Goal: Task Accomplishment & Management: Manage account settings

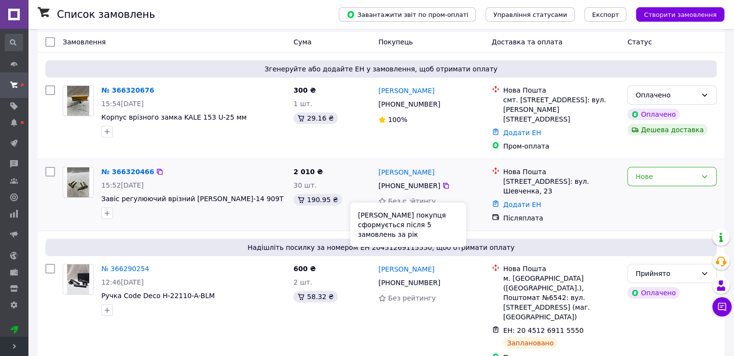
scroll to position [48, 0]
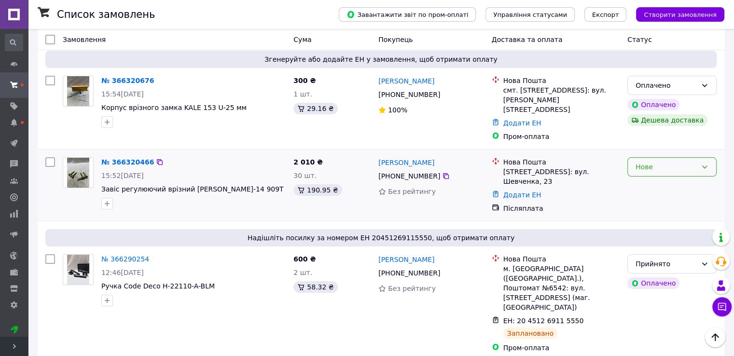
click at [657, 162] on div "Нове" at bounding box center [665, 167] width 61 height 11
click at [656, 178] on li "Прийнято" at bounding box center [672, 177] width 88 height 17
click at [119, 158] on link "№ 366320466" at bounding box center [127, 162] width 53 height 8
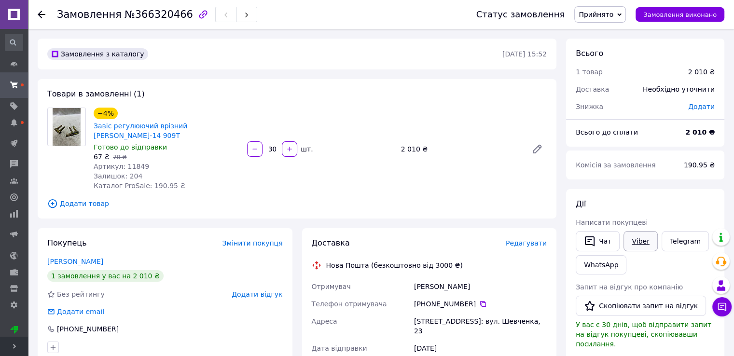
click at [639, 238] on link "Viber" at bounding box center [640, 241] width 34 height 20
click at [631, 239] on link "Viber" at bounding box center [640, 241] width 34 height 20
click at [137, 13] on span "№366320466" at bounding box center [158, 15] width 68 height 12
copy span "366320466"
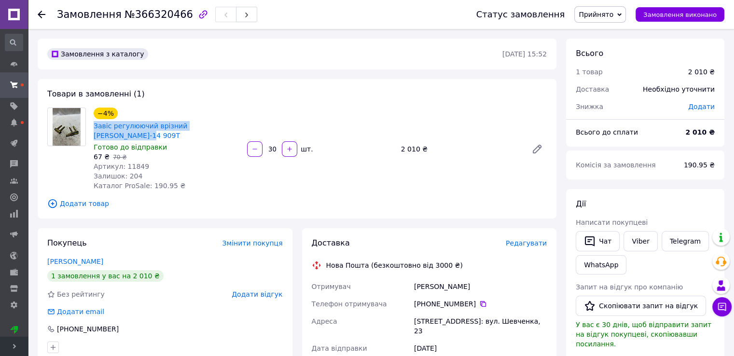
drag, startPoint x: 247, startPoint y: 127, endPoint x: 93, endPoint y: 128, distance: 154.4
click at [93, 128] on div "−4% Завіс регулюючий врізний OTLAV Ф-14 909T Готово до відправки 67 ₴   70 ₴ Ар…" at bounding box center [320, 149] width 461 height 87
copy link "Завіс регулюючий врізний [PERSON_NAME]-14 909T"
click at [669, 242] on link "Telegram" at bounding box center [684, 241] width 47 height 20
click at [595, 239] on button "Чат" at bounding box center [597, 241] width 44 height 20
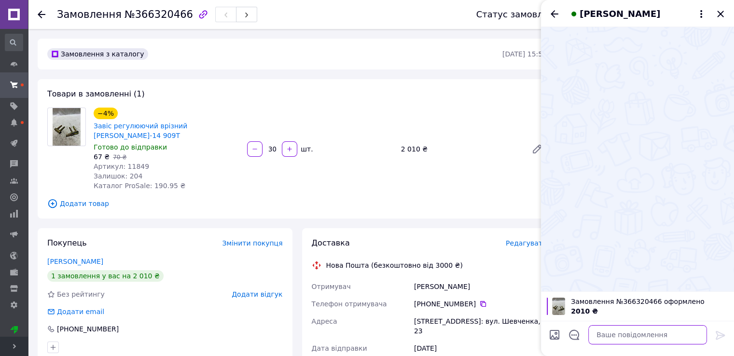
click at [626, 342] on textarea at bounding box center [647, 334] width 119 height 19
paste textarea "Доброго дня! 👋 Інтернет-магазин KnobixHub 🛒 Дякуємо за ваше замовлення! ✅ Замов…"
type textarea "Доброго дня! 👋 Інтернет-магазин KnobixHub 🛒 Дякуємо за ваше замовлення! ✅ Замов…"
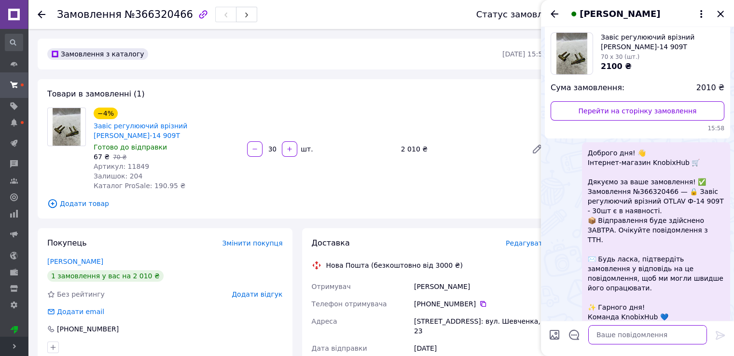
scroll to position [57, 0]
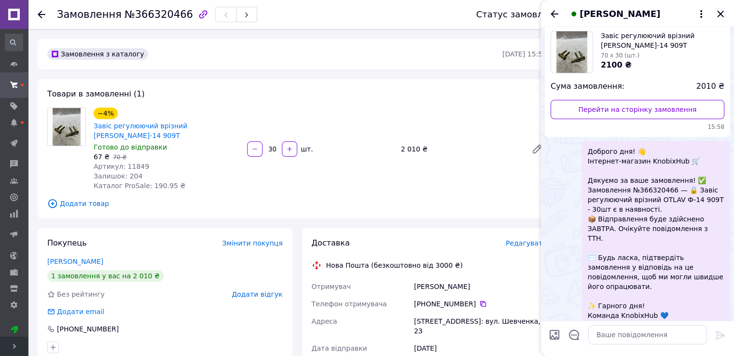
click at [722, 14] on icon "Закрити" at bounding box center [720, 14] width 12 height 12
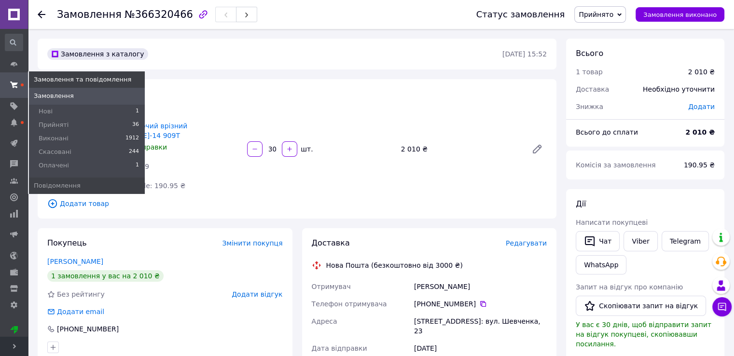
click at [15, 80] on span at bounding box center [14, 84] width 28 height 17
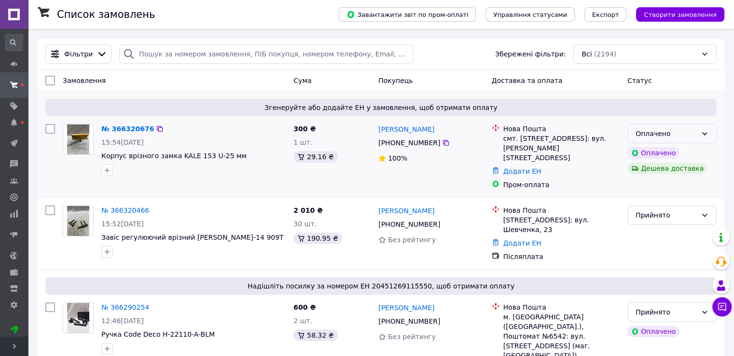
click at [705, 134] on icon at bounding box center [704, 134] width 8 height 8
click at [664, 156] on li "Прийнято" at bounding box center [672, 154] width 88 height 17
click at [117, 128] on link "№ 366320676" at bounding box center [125, 129] width 48 height 8
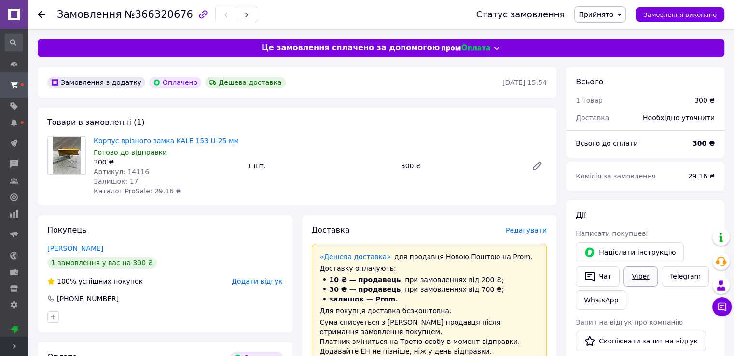
click at [634, 278] on link "Viber" at bounding box center [640, 276] width 34 height 20
click at [638, 276] on link "Viber" at bounding box center [640, 276] width 34 height 20
click at [681, 285] on link "Telegram" at bounding box center [684, 276] width 47 height 20
click at [606, 278] on button "Чат" at bounding box center [597, 276] width 44 height 20
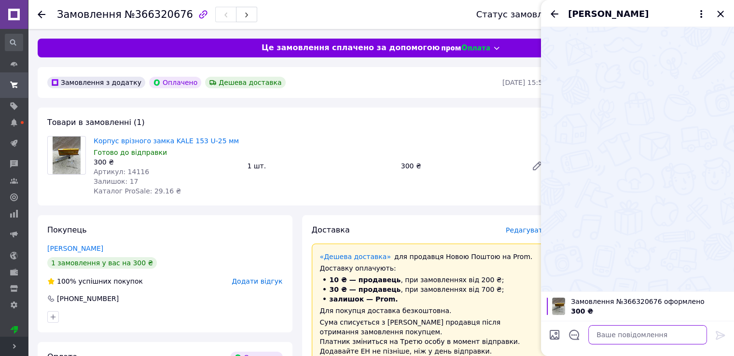
click at [635, 340] on textarea at bounding box center [647, 334] width 119 height 19
paste textarea "Доброго дня! 👋 Інтернет-магазин KnobixHub 🛒 Дякуємо за ваше замовлення! ✅ Замов…"
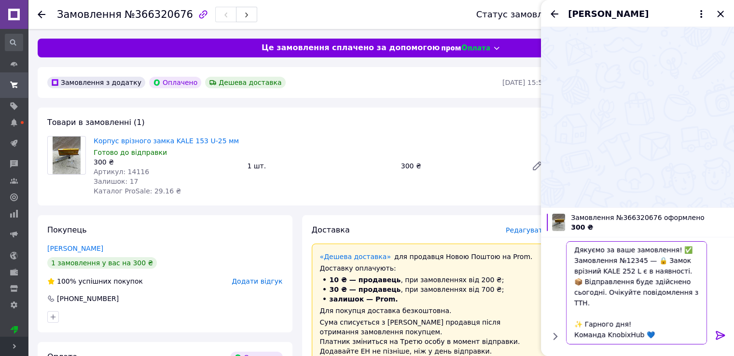
scroll to position [43, 0]
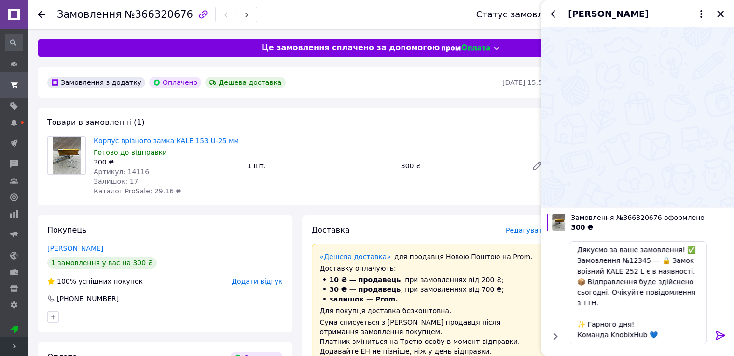
click at [157, 14] on span "№366320676" at bounding box center [158, 15] width 68 height 12
copy span "366320676"
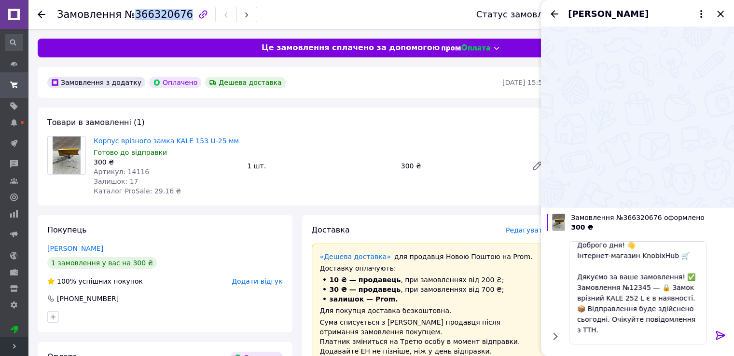
scroll to position [0, 0]
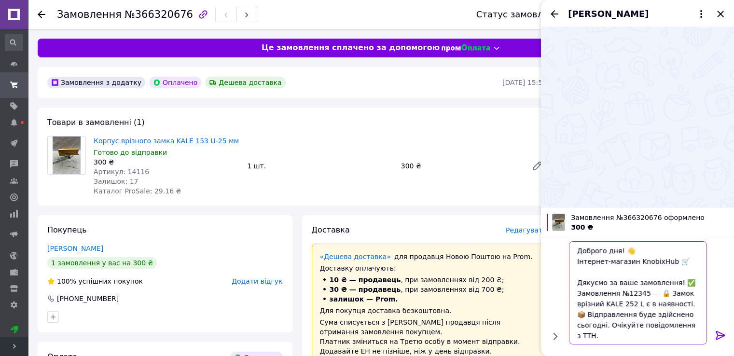
click at [632, 292] on textarea "Доброго дня! 👋 Інтернет-магазин KnobixHub 🛒 Дякуємо за ваше замовлення! ✅ Замов…" at bounding box center [638, 292] width 138 height 103
paste textarea "366320676"
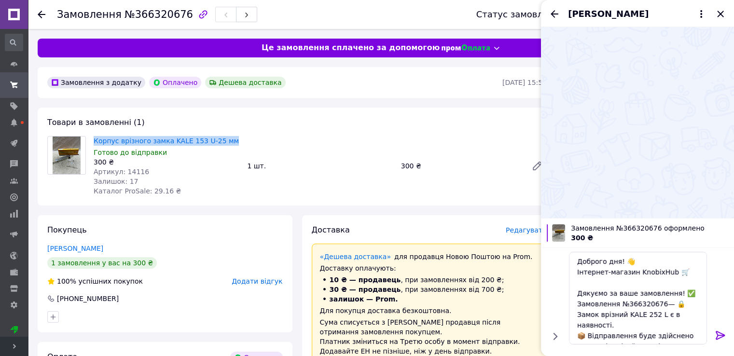
drag, startPoint x: 227, startPoint y: 138, endPoint x: 92, endPoint y: 140, distance: 135.6
click at [92, 140] on div "Корпус врізного замка KALE 153 U-25 мм Готово до відправки 300 ₴ Артикул: 14116…" at bounding box center [166, 166] width 153 height 64
copy link "Корпус врізного замка KALE 153 U-25 мм"
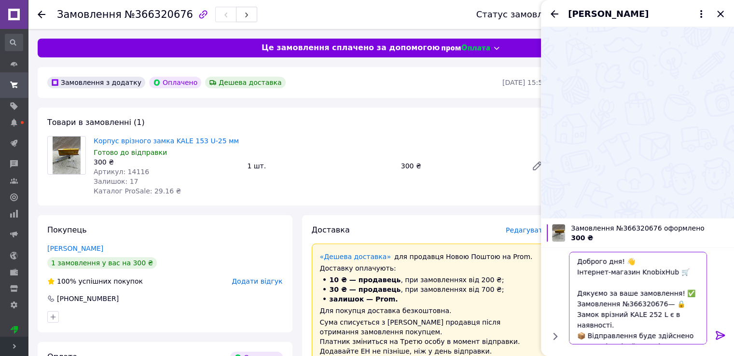
drag, startPoint x: 676, startPoint y: 303, endPoint x: 635, endPoint y: 314, distance: 42.7
click at [635, 314] on textarea "Доброго дня! 👋 Інтернет-магазин KnobixHub 🛒 Дякуємо за ваше замовлення! ✅ Замов…" at bounding box center [638, 298] width 138 height 93
paste textarea "орпус врізного замка KALE 153 U-25 мм"
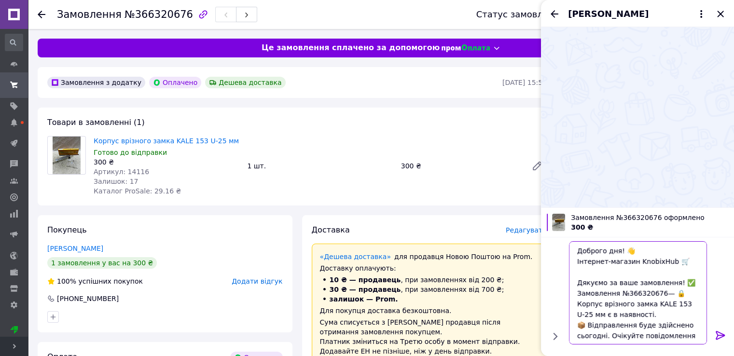
click at [586, 336] on textarea "Доброго дня! 👋 Інтернет-магазин KnobixHub 🛒 Дякуємо за ваше замовлення! ✅ Замов…" at bounding box center [638, 292] width 138 height 103
type textarea "Доброго дня! 👋 Інтернет-магазин KnobixHub 🛒 Дякуємо за ваше замовлення! ✅ Замов…"
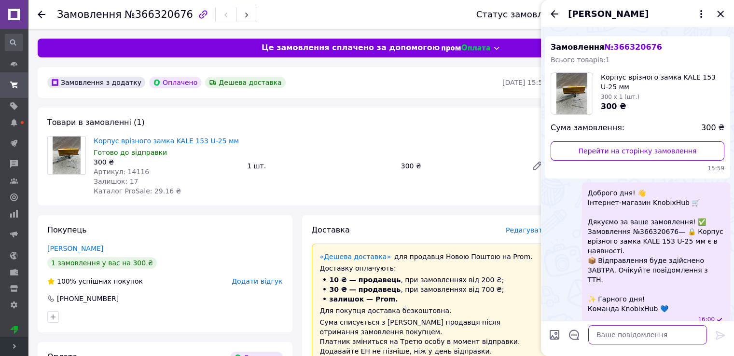
scroll to position [19, 0]
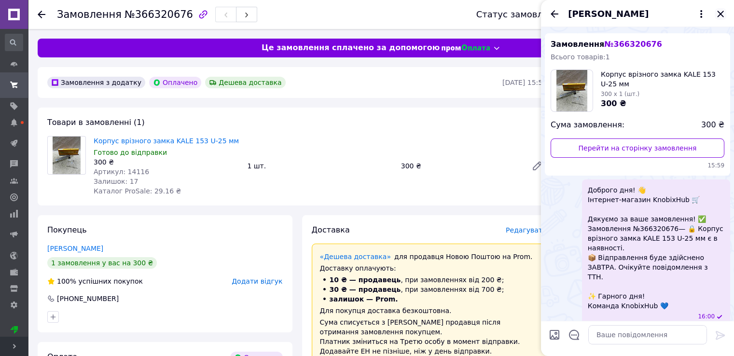
click at [718, 14] on icon "Закрити" at bounding box center [720, 14] width 12 height 12
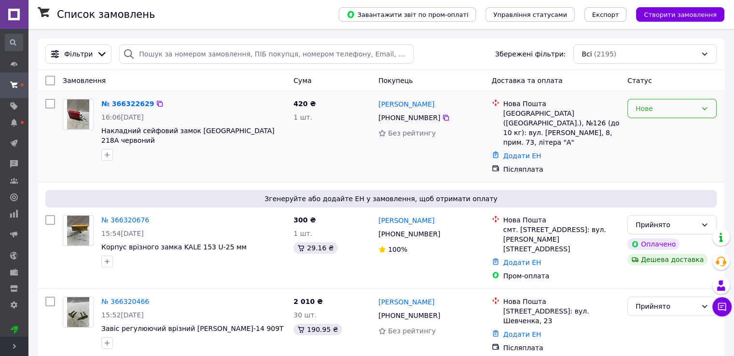
click at [695, 110] on div "Нове" at bounding box center [665, 108] width 61 height 11
click at [673, 128] on li "Прийнято" at bounding box center [672, 129] width 88 height 17
click at [125, 102] on link "№ 366322629" at bounding box center [125, 104] width 48 height 8
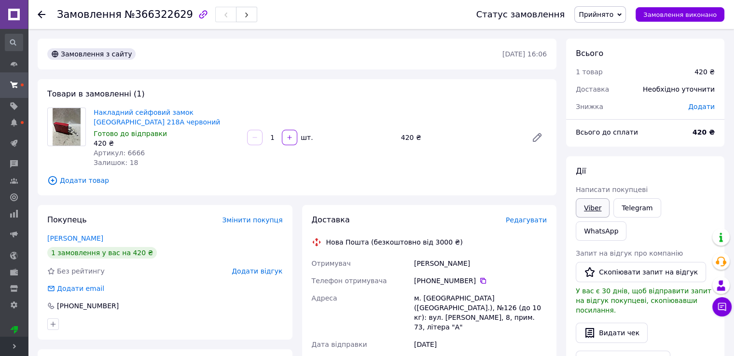
click at [601, 210] on link "Viber" at bounding box center [592, 207] width 34 height 19
click at [586, 208] on link "Viber" at bounding box center [592, 207] width 34 height 19
click at [154, 17] on span "№366322629" at bounding box center [158, 15] width 68 height 12
copy span "366322629"
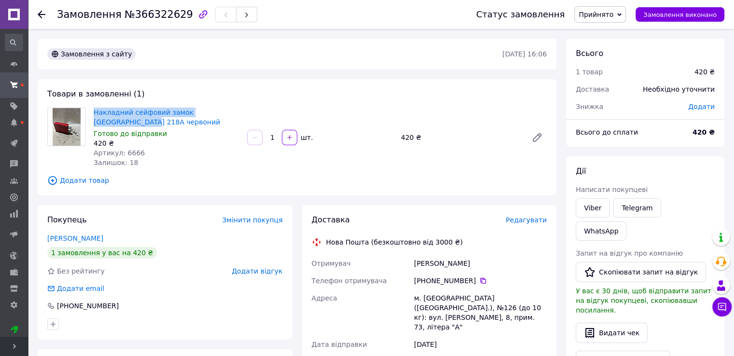
drag, startPoint x: 144, startPoint y: 123, endPoint x: 90, endPoint y: 113, distance: 54.4
click at [90, 113] on div "Накладний сейфовий замок RZ 218A червоний Готово до відправки 420 ₴ Артикул: 66…" at bounding box center [166, 138] width 153 height 64
copy link "Накладний сейфовий замок [GEOGRAPHIC_DATA] 218A червоний"
click at [644, 208] on link "Telegram" at bounding box center [636, 207] width 47 height 19
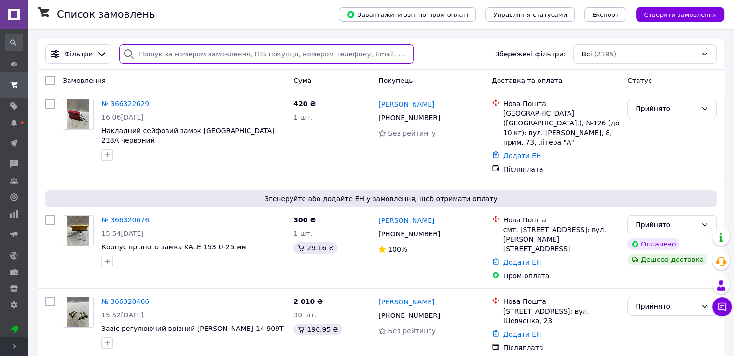
click at [195, 54] on input "search" at bounding box center [266, 53] width 294 height 19
paste input "20451265855235"
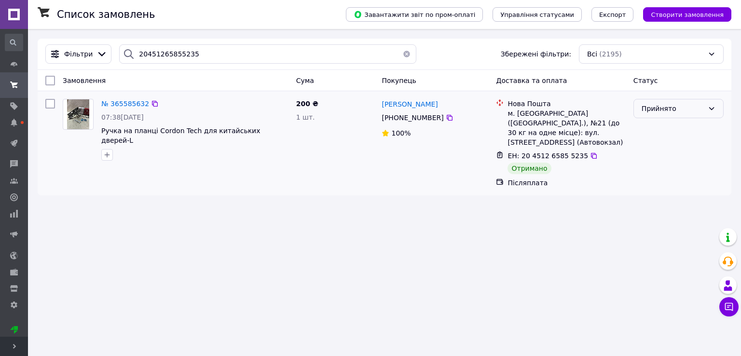
click at [682, 112] on div "Прийнято" at bounding box center [673, 108] width 62 height 11
click at [671, 127] on li "Виконано" at bounding box center [678, 129] width 89 height 17
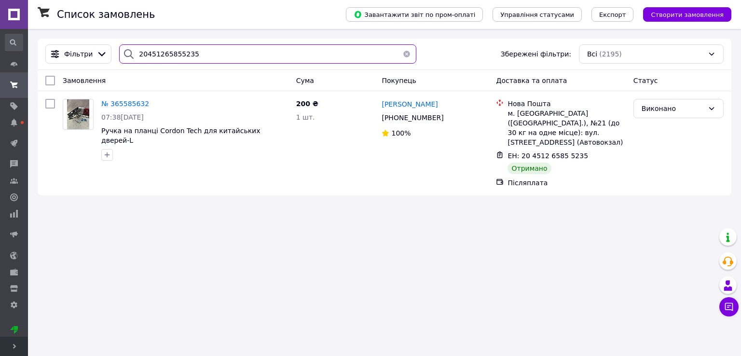
click at [227, 47] on input "20451265855235" at bounding box center [267, 53] width 297 height 19
paste input "7598843"
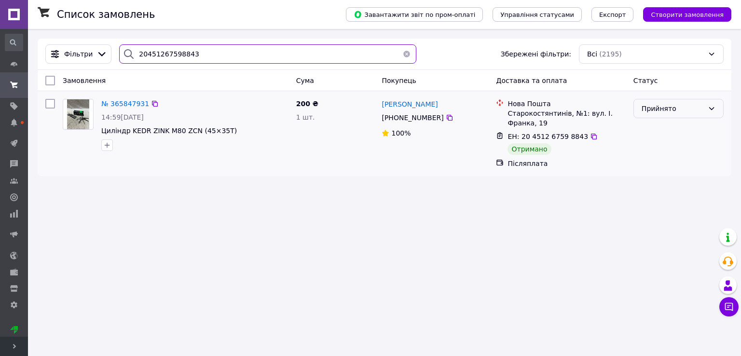
type input "20451267598843"
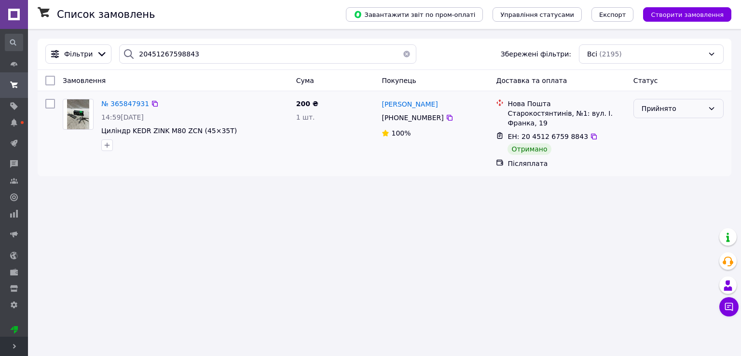
click at [658, 110] on div "Прийнято" at bounding box center [673, 108] width 62 height 11
click at [655, 131] on li "Виконано" at bounding box center [678, 129] width 89 height 17
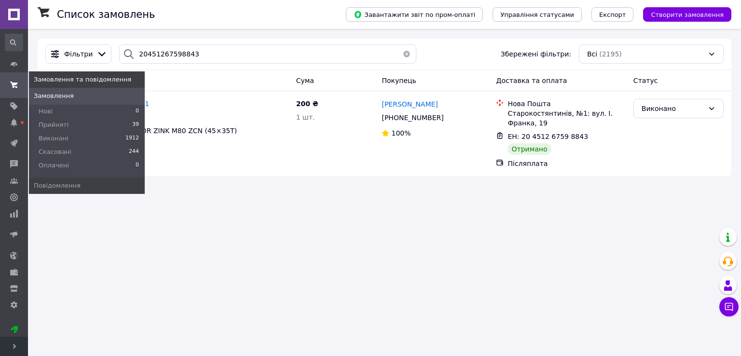
click at [12, 82] on icon at bounding box center [14, 85] width 8 height 8
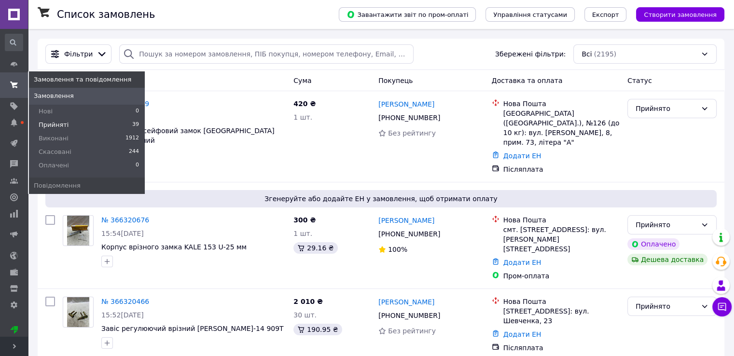
click at [44, 123] on span "Прийняті" at bounding box center [54, 125] width 30 height 9
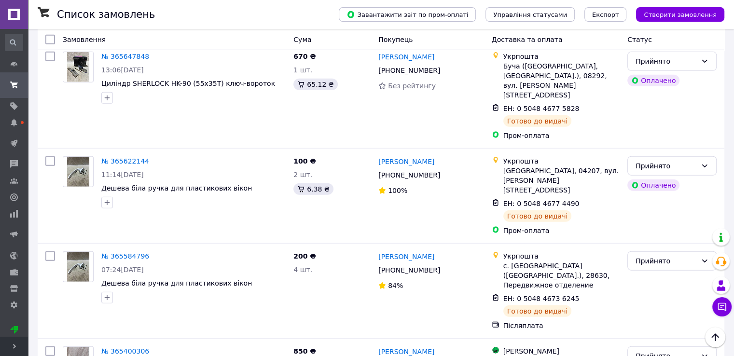
scroll to position [2557, 0]
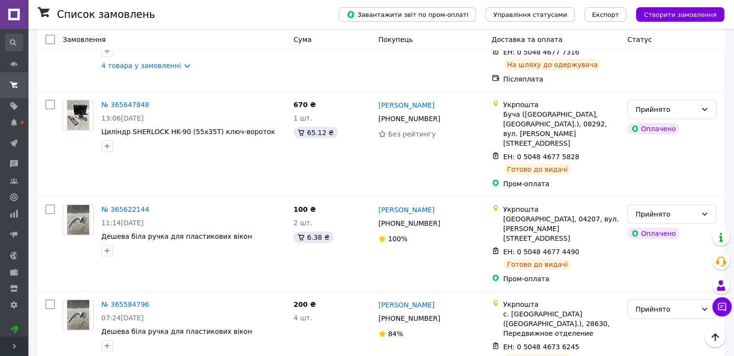
click at [658, 156] on li "Виконано" at bounding box center [672, 154] width 88 height 17
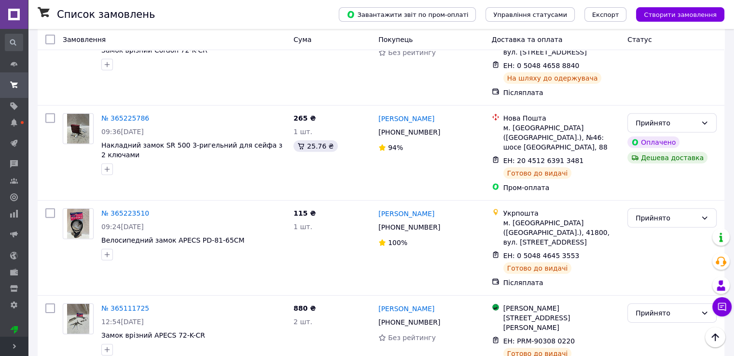
scroll to position [3001, 0]
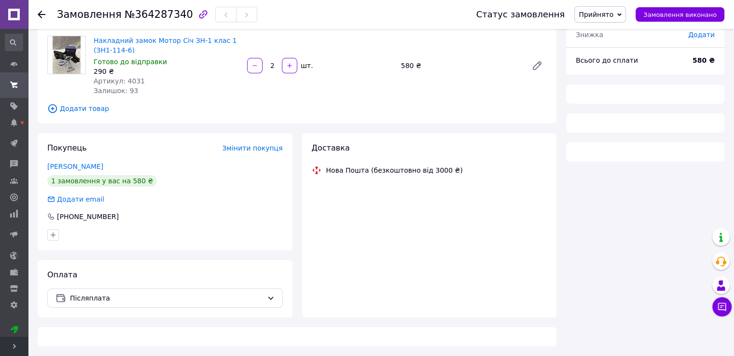
scroll to position [145, 0]
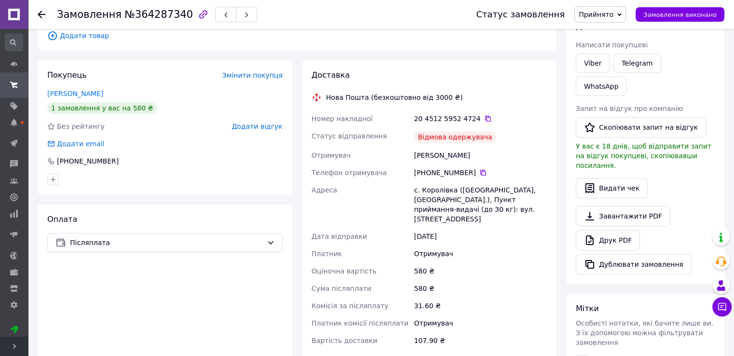
click at [60, 184] on div at bounding box center [52, 179] width 15 height 15
click at [56, 182] on icon "button" at bounding box center [53, 180] width 8 height 8
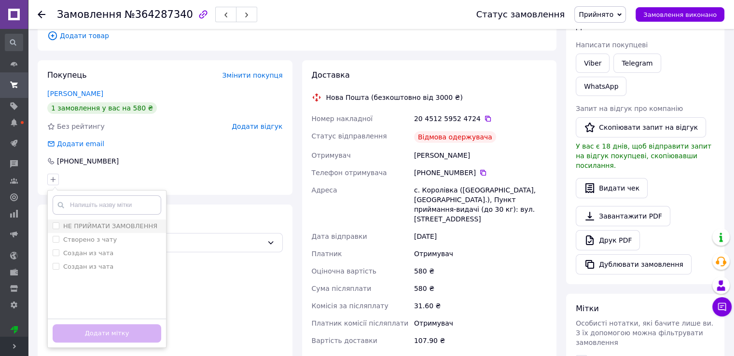
click at [57, 226] on input "НЕ ПРИЙМАТИ ЗАМОВЛЕННЯ" at bounding box center [56, 225] width 6 height 6
checkbox input "true"
click at [109, 327] on button "Додати мітку" at bounding box center [107, 333] width 109 height 19
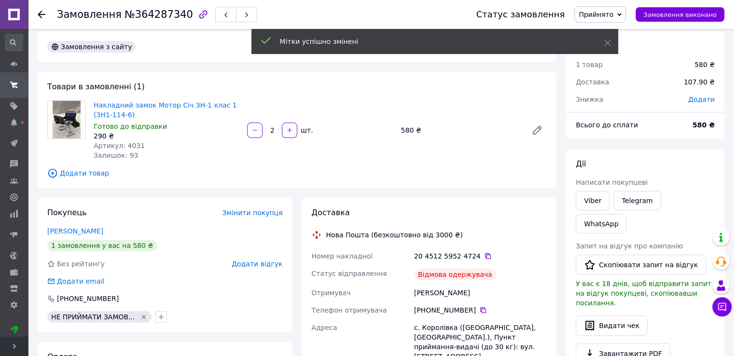
scroll to position [0, 0]
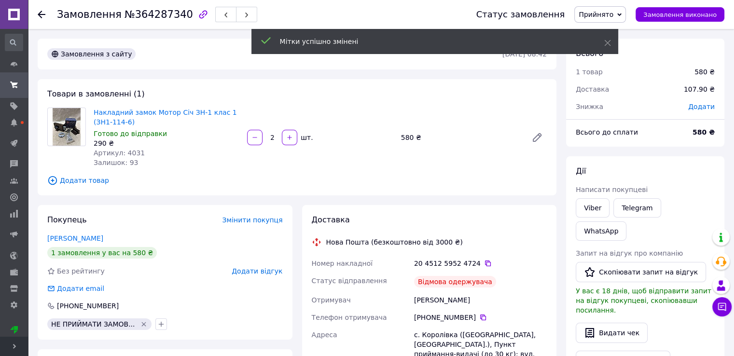
click at [623, 14] on span "Прийнято" at bounding box center [600, 14] width 52 height 16
click at [623, 49] on li "Скасовано" at bounding box center [600, 48] width 51 height 14
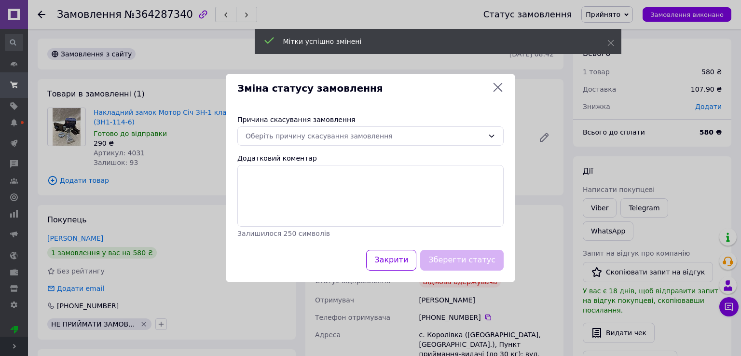
click at [355, 146] on div "Причина скасування замовлення Оберіть причину скасування замовлення Додатковий …" at bounding box center [370, 176] width 289 height 147
click at [355, 136] on div "Оберіть причину скасування замовлення" at bounding box center [365, 136] width 238 height 11
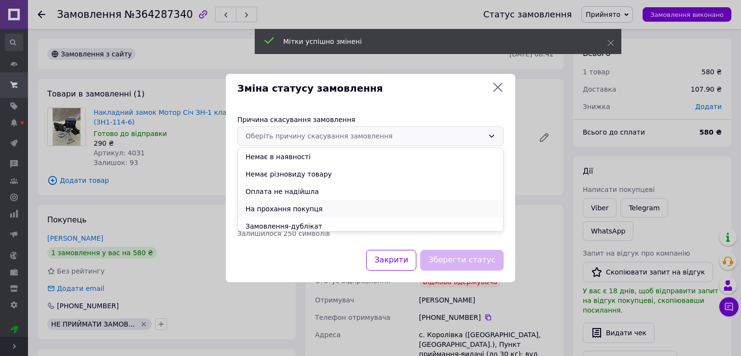
click at [297, 211] on li "На прохання покупця" at bounding box center [370, 208] width 265 height 17
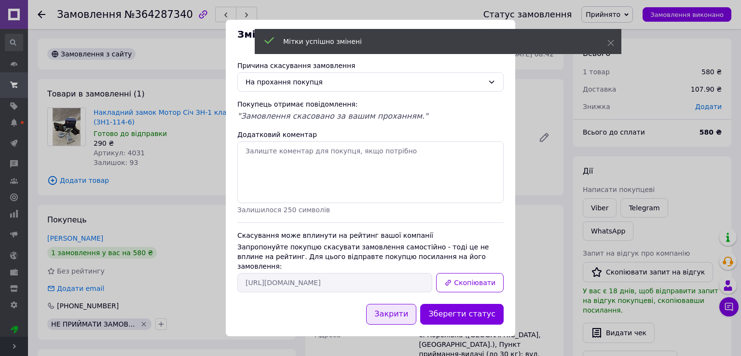
click at [405, 315] on button "Закрити" at bounding box center [391, 314] width 50 height 21
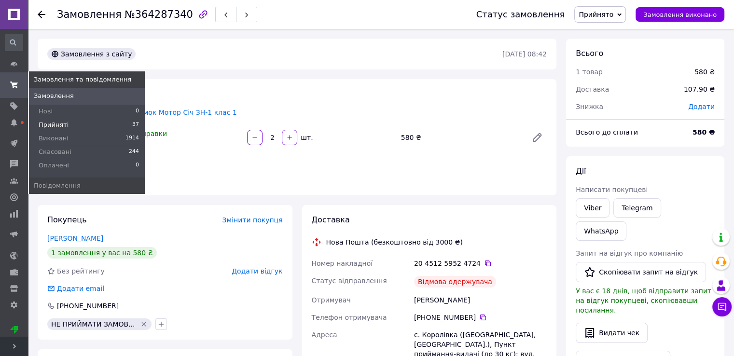
click at [50, 124] on span "Прийняті" at bounding box center [54, 125] width 30 height 9
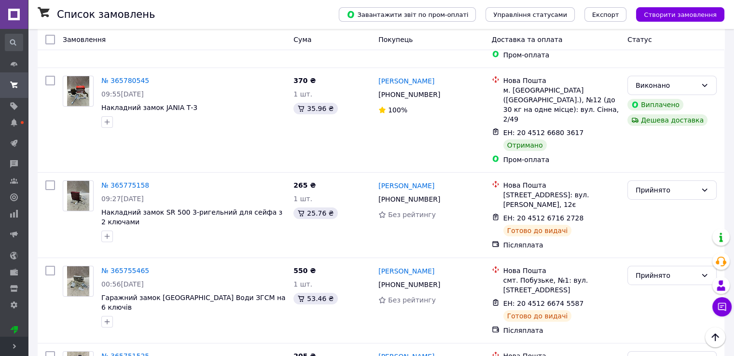
scroll to position [3232, 0]
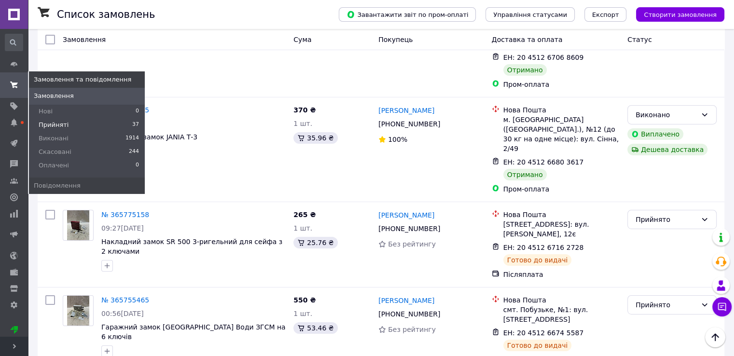
click at [43, 124] on span "Прийняті" at bounding box center [54, 125] width 30 height 9
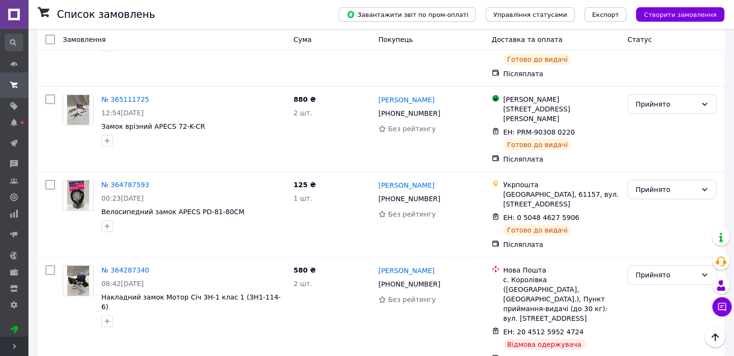
scroll to position [3065, 0]
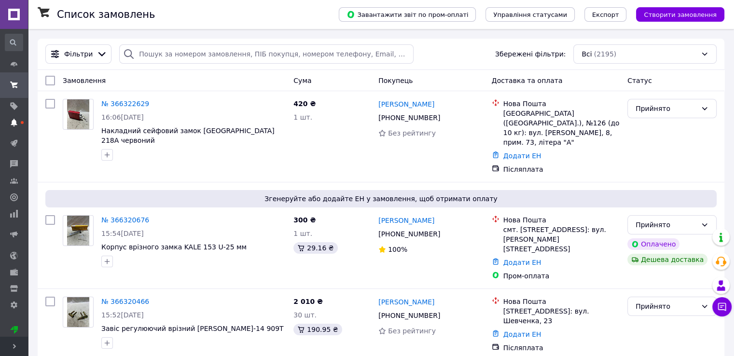
click at [8, 120] on span at bounding box center [14, 122] width 28 height 9
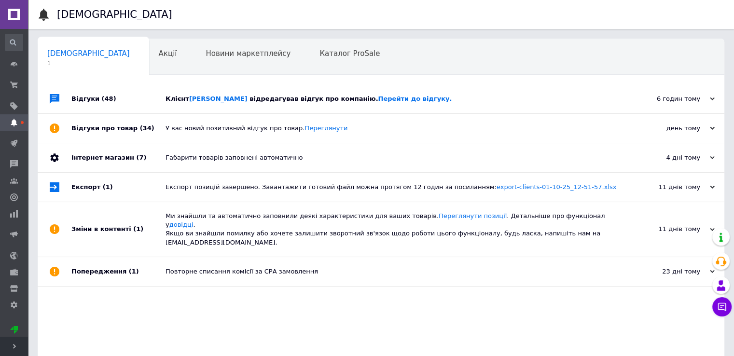
click at [273, 103] on div "Клієнт Цап Василь відредагував відгук про компанію. Перейти до відгуку." at bounding box center [391, 99] width 452 height 9
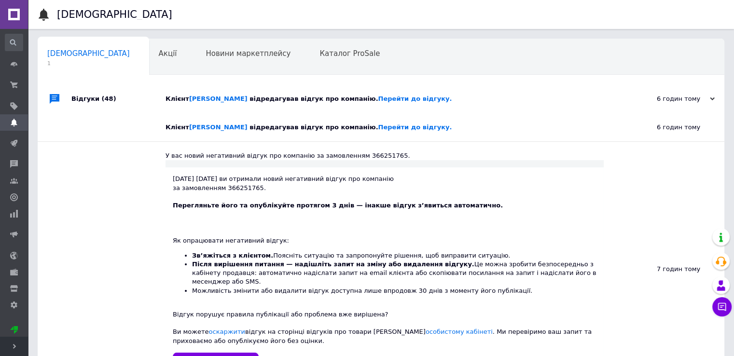
click at [273, 103] on div "Клієнт Цап Василь відредагував відгук про компанію. Перейти до відгуку." at bounding box center [391, 99] width 452 height 9
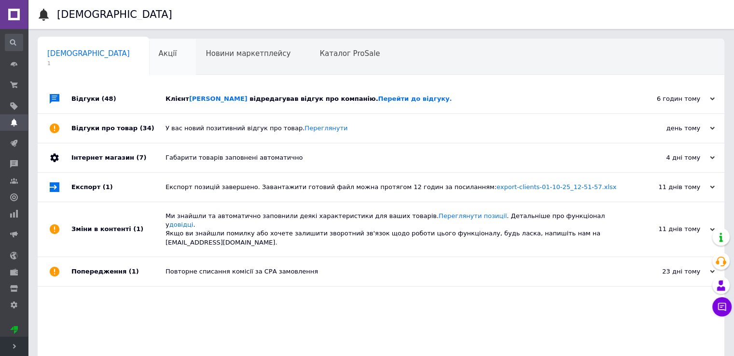
click at [159, 55] on span "Акції" at bounding box center [168, 53] width 18 height 9
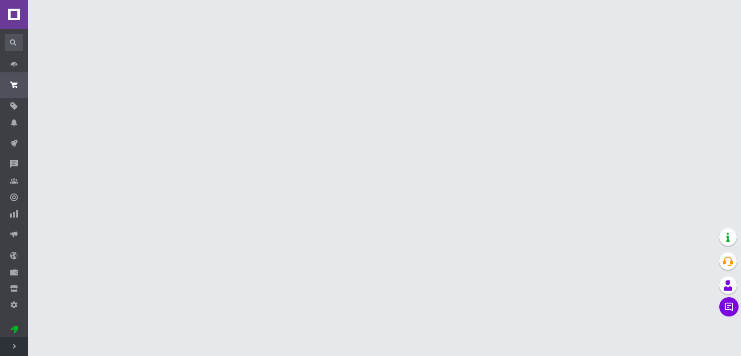
click at [10, 353] on span "Розгорнути" at bounding box center [14, 346] width 28 height 19
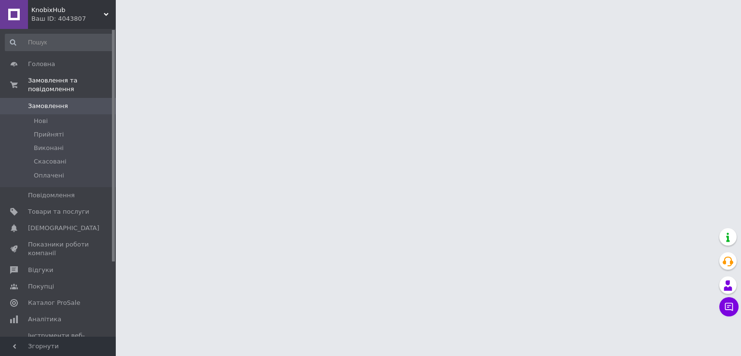
click at [45, 26] on div "KnobixHub Ваш ID: 4043807" at bounding box center [72, 14] width 88 height 29
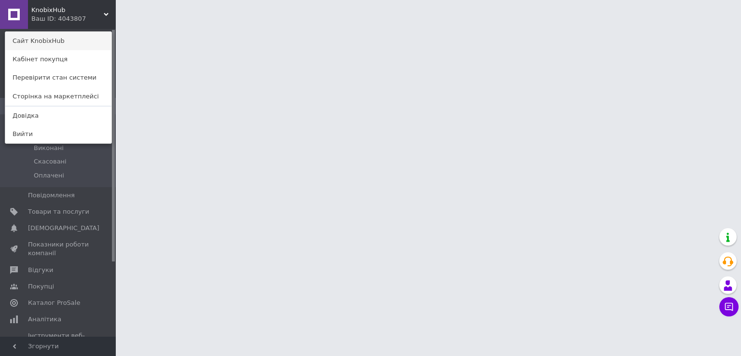
click at [50, 38] on link "Сайт KnobixHub" at bounding box center [58, 41] width 106 height 18
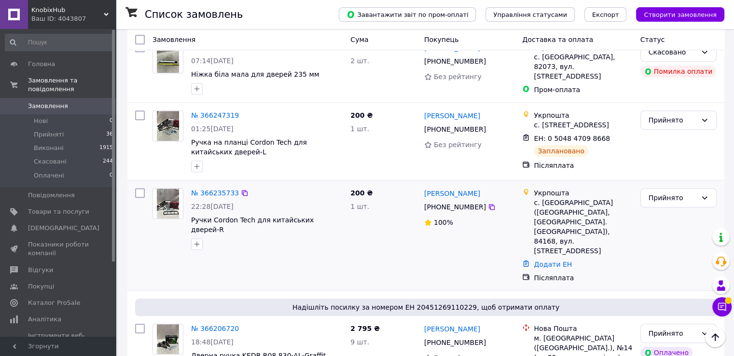
scroll to position [579, 0]
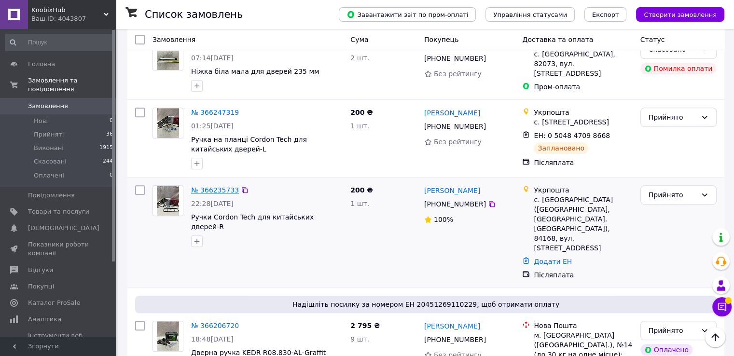
click at [213, 186] on link "№ 366235733" at bounding box center [215, 190] width 48 height 8
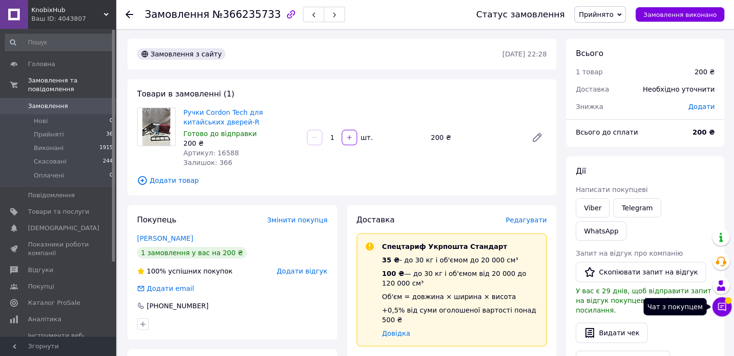
click at [724, 305] on icon at bounding box center [722, 307] width 10 height 10
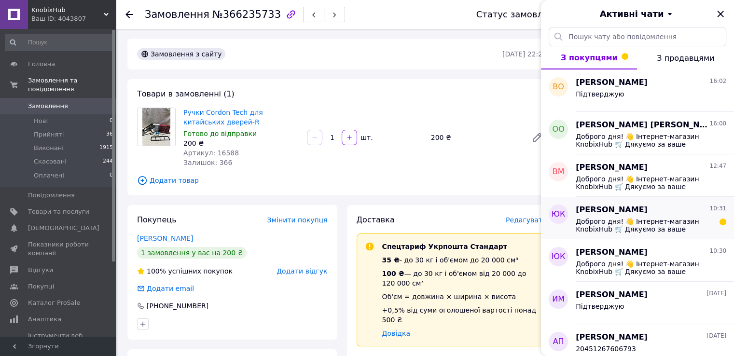
click at [652, 232] on span "Доброго дня! 👋 Інтернет-магазин KnobixHub 🛒 Дякуємо за ваше замовлення! ✅ Замов…" at bounding box center [643, 225] width 137 height 15
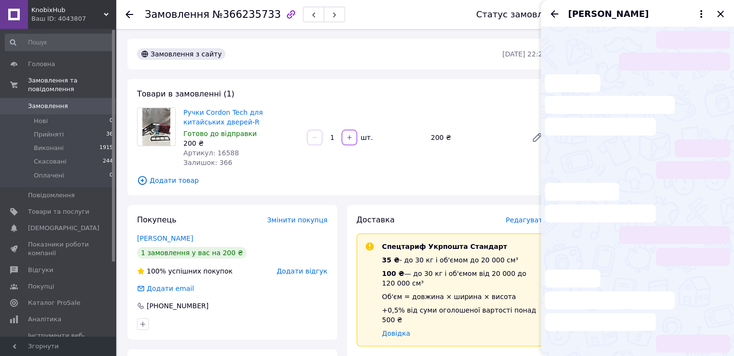
scroll to position [19, 0]
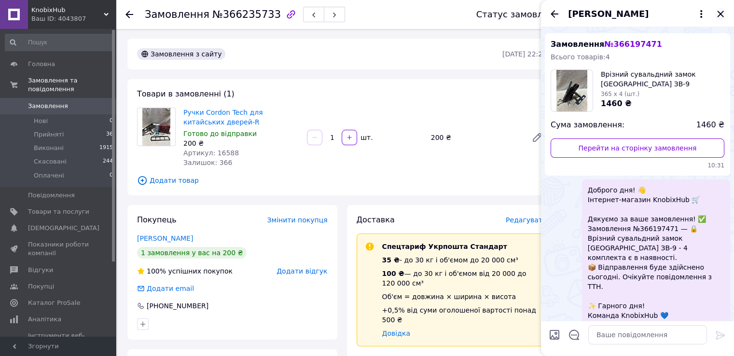
click at [719, 13] on icon "Закрити" at bounding box center [720, 14] width 6 height 6
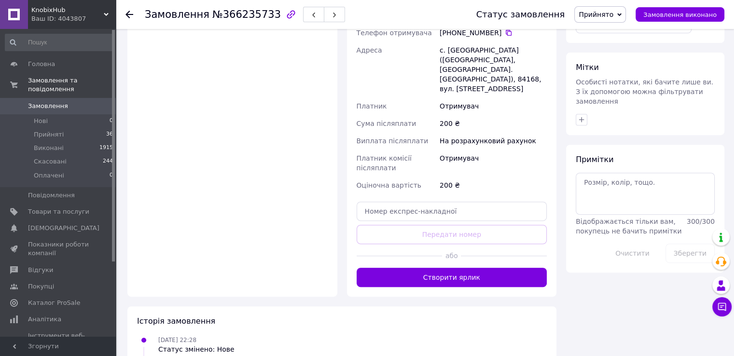
click at [477, 268] on button "Створити ярлик" at bounding box center [451, 277] width 191 height 19
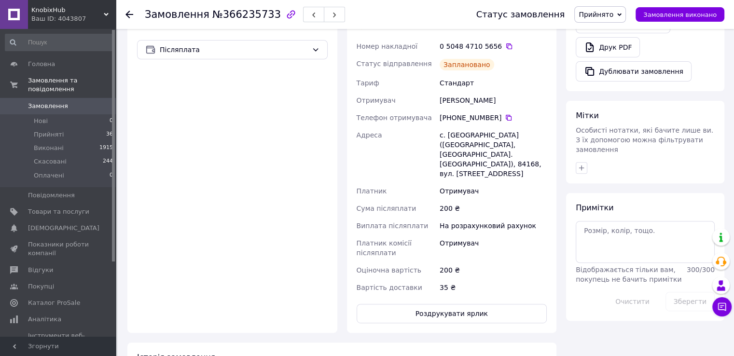
scroll to position [96, 0]
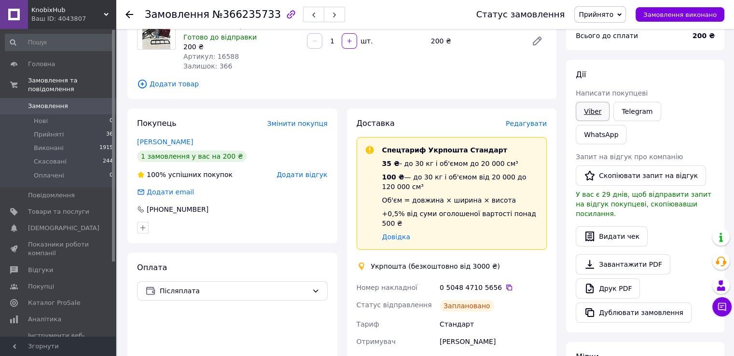
click at [590, 112] on link "Viber" at bounding box center [592, 111] width 34 height 19
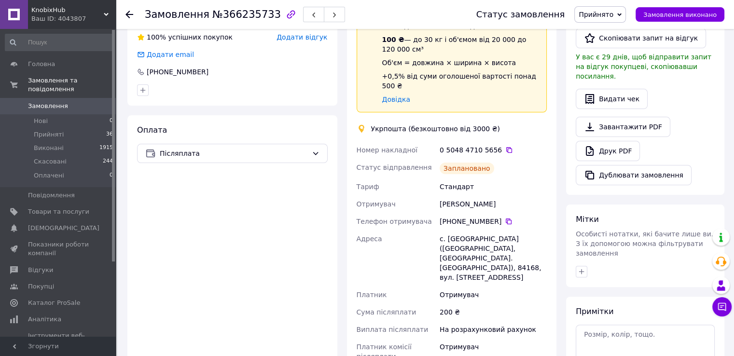
scroll to position [241, 0]
